Goal: Go to known website: Go to known website

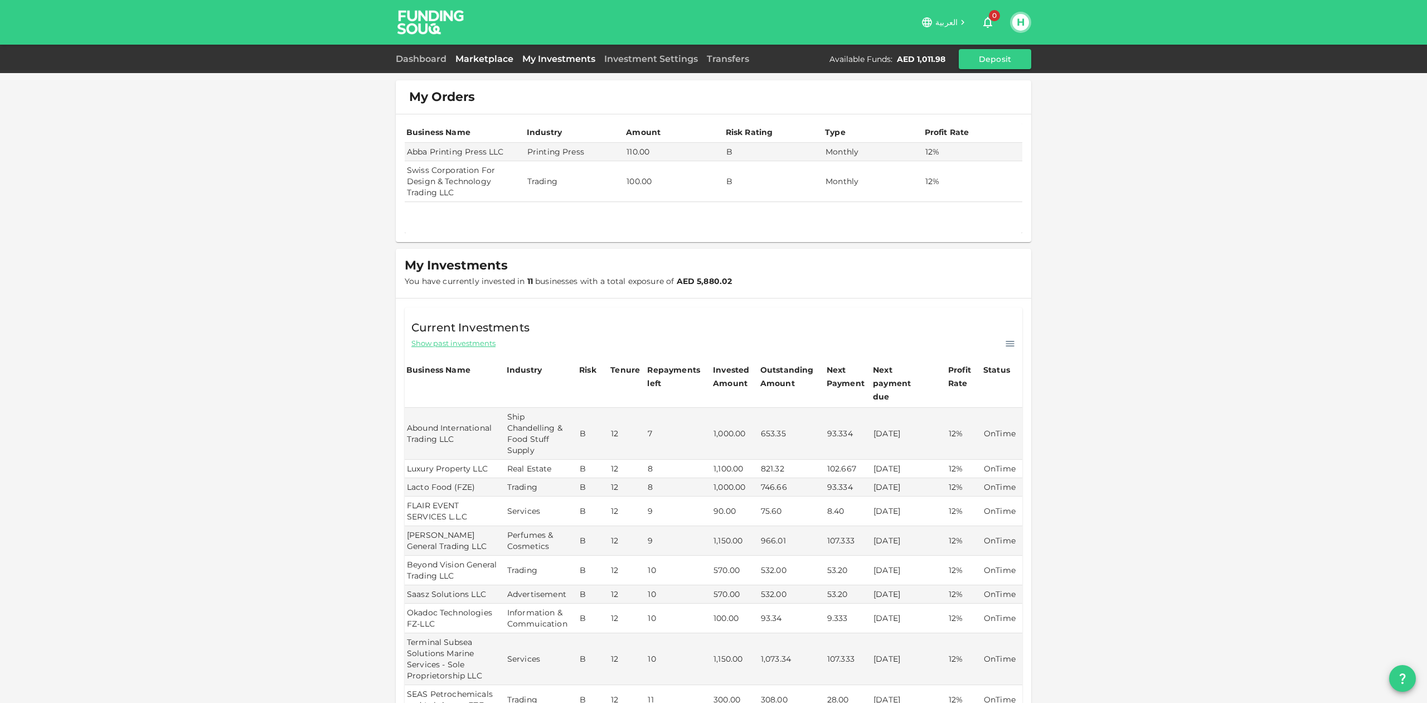
click at [478, 61] on link "Marketplace" at bounding box center [484, 59] width 67 height 11
